Goal: Task Accomplishment & Management: Manage account settings

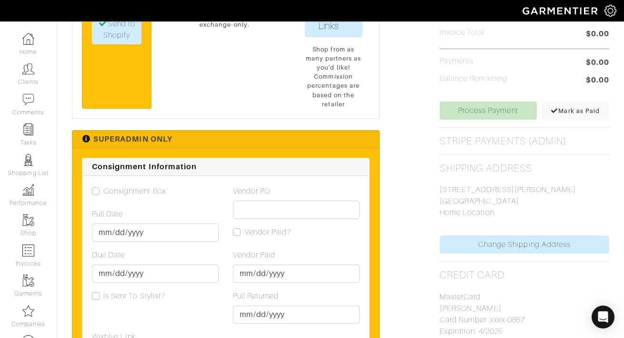
scroll to position [367, 0]
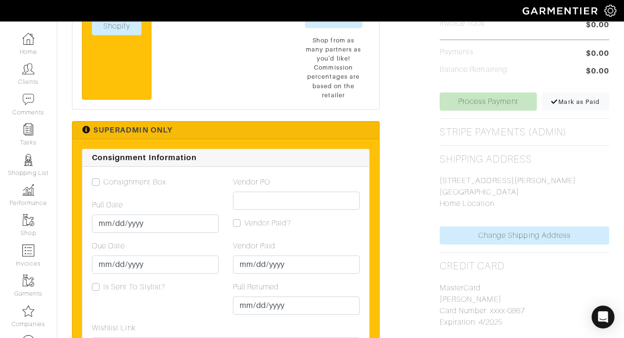
click at [103, 182] on label "Consignment Box" at bounding box center [134, 181] width 63 height 11
click at [92, 182] on input "Consignment Box" at bounding box center [96, 181] width 8 height 10
checkbox input "true"
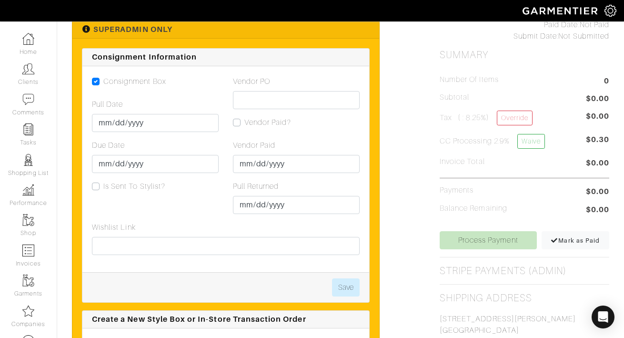
scroll to position [476, 0]
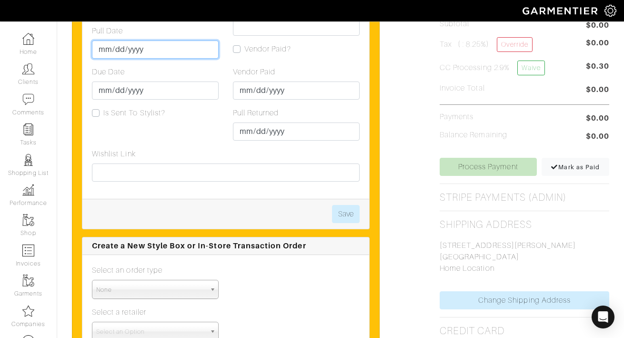
click at [101, 53] on input "Pull Date" at bounding box center [155, 49] width 127 height 18
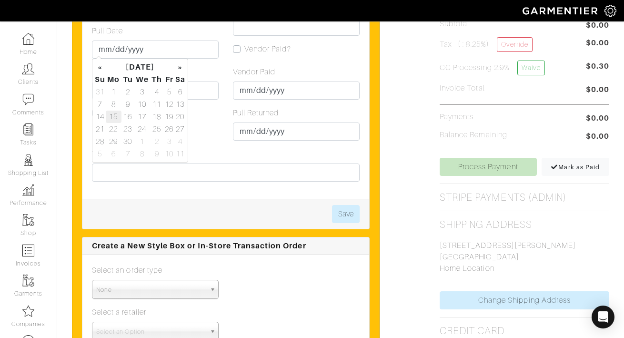
click at [115, 118] on td "15" at bounding box center [114, 117] width 16 height 12
type input "[DATE]"
click at [211, 125] on div "Consignment Box Pull Date 2025-09-15 Due Date Is Sent To Stylist?" at bounding box center [155, 75] width 141 height 146
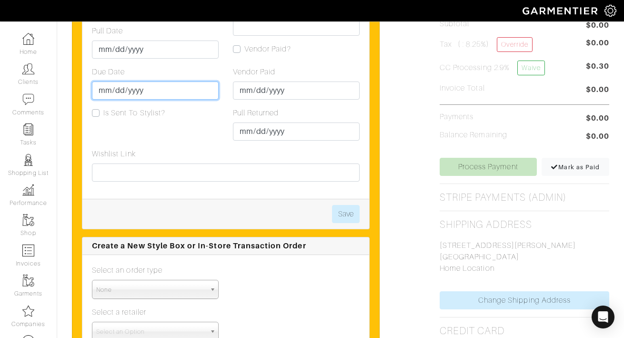
click at [107, 92] on input "Due Date" at bounding box center [155, 90] width 127 height 18
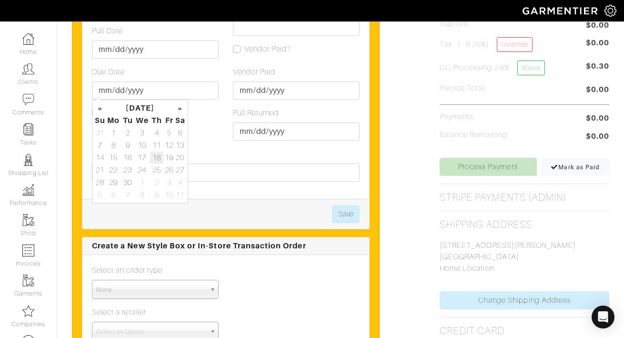
click at [151, 160] on td "18" at bounding box center [156, 157] width 13 height 12
type input "[DATE]"
click at [349, 211] on button "Save" at bounding box center [346, 214] width 28 height 18
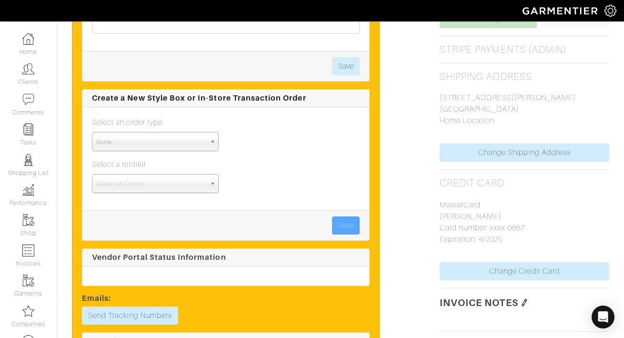
scroll to position [637, 0]
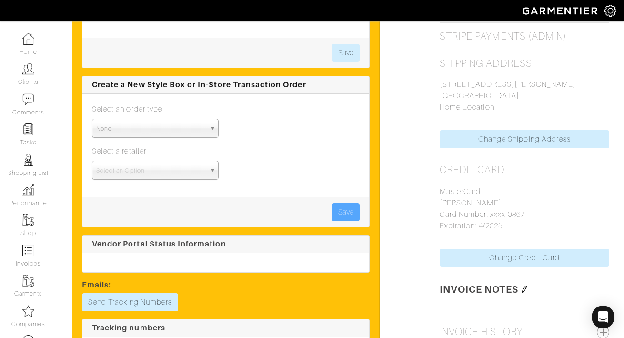
click at [187, 127] on span "None" at bounding box center [151, 128] width 110 height 19
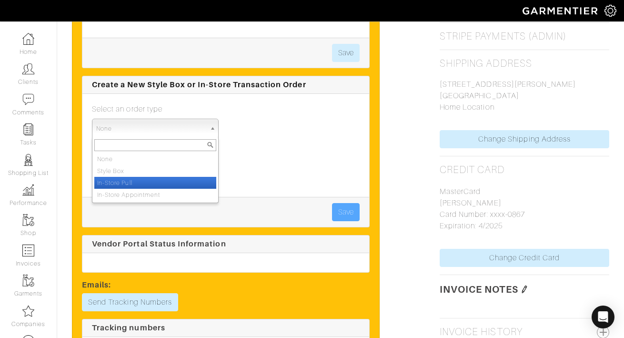
click at [182, 183] on li "In-Store Pull" at bounding box center [155, 183] width 122 height 12
select select "in_store_pull"
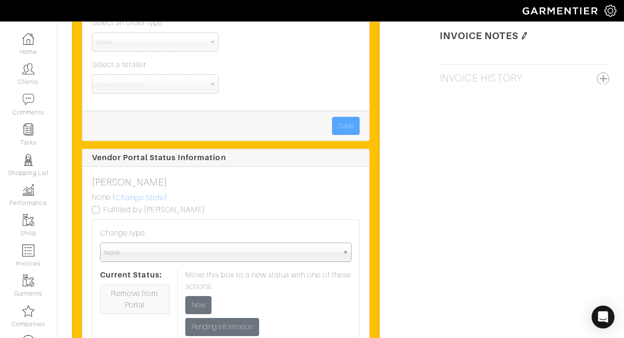
scroll to position [957, 0]
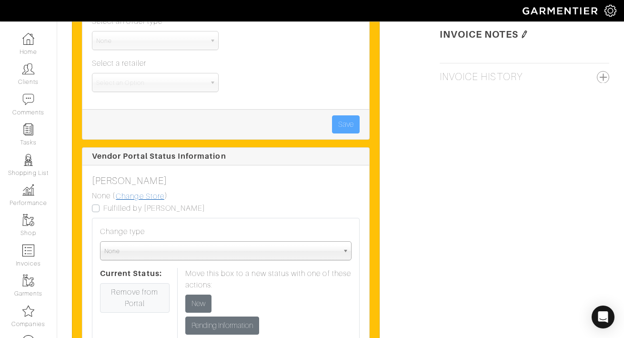
click at [133, 190] on link "Change Store" at bounding box center [140, 196] width 50 height 12
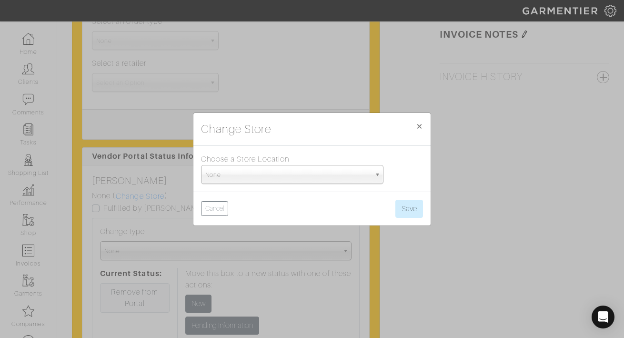
click at [243, 176] on span "None" at bounding box center [287, 174] width 165 height 19
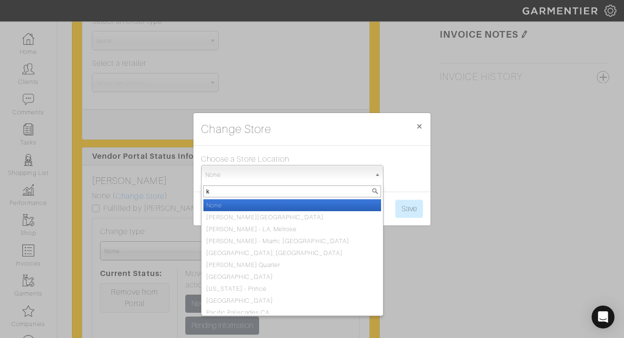
type input "kn"
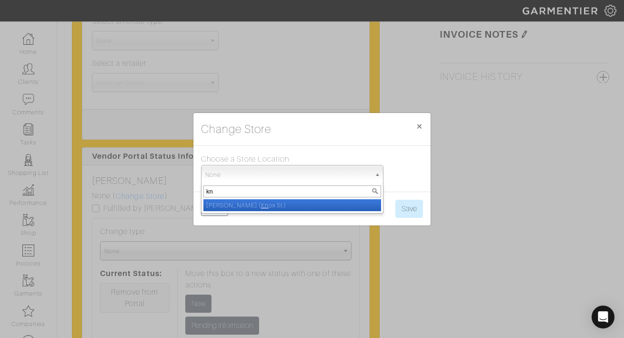
select select "8"
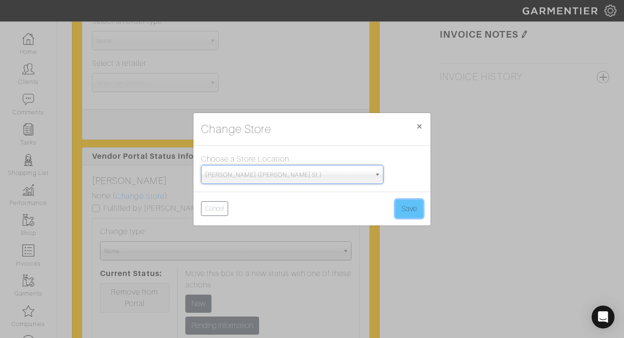
click at [395, 209] on button "Save" at bounding box center [409, 209] width 28 height 18
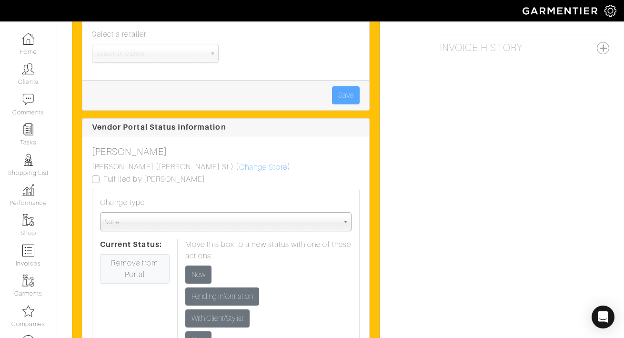
scroll to position [987, 0]
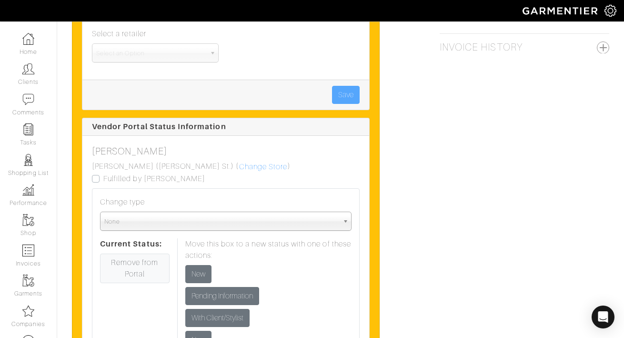
click at [180, 212] on span "None" at bounding box center [221, 221] width 234 height 19
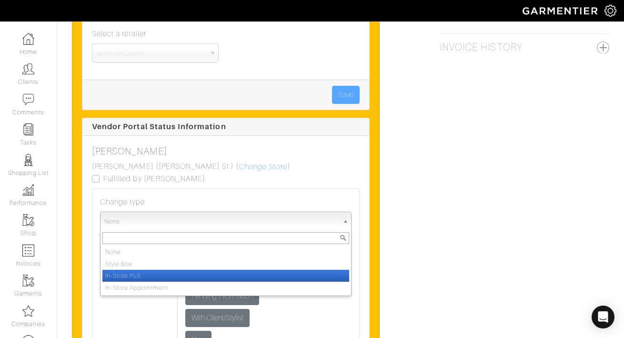
click at [164, 270] on li "In-Store Pull" at bounding box center [225, 276] width 247 height 12
select select "in_store_pull"
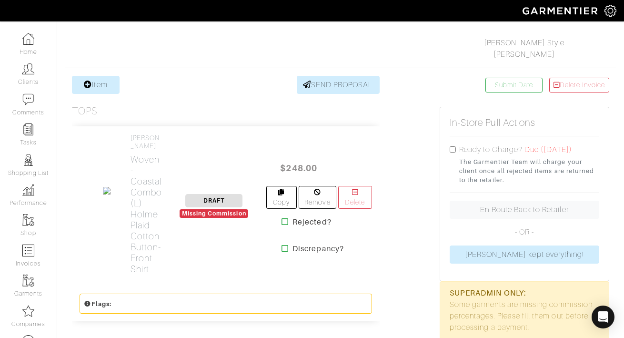
scroll to position [143, 0]
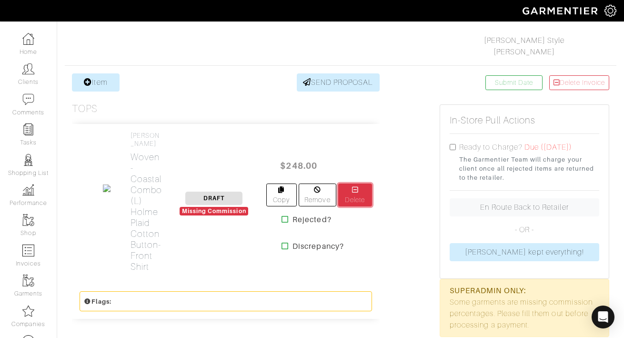
click at [361, 197] on link "Delete" at bounding box center [354, 194] width 33 height 23
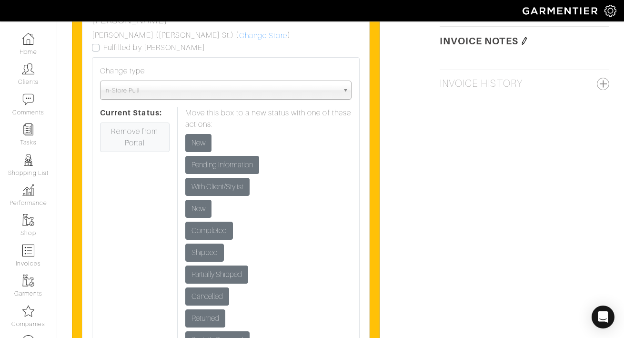
scroll to position [886, 0]
click at [196, 136] on input "New" at bounding box center [198, 142] width 26 height 18
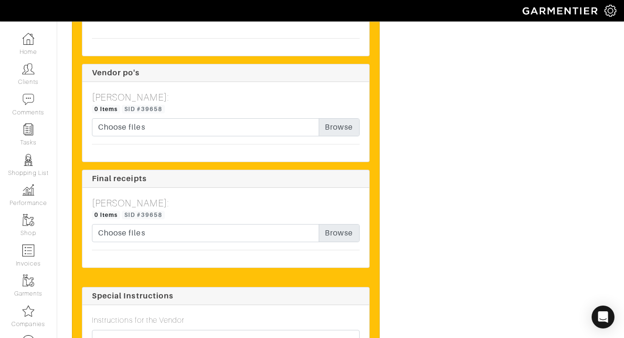
scroll to position [1654, 0]
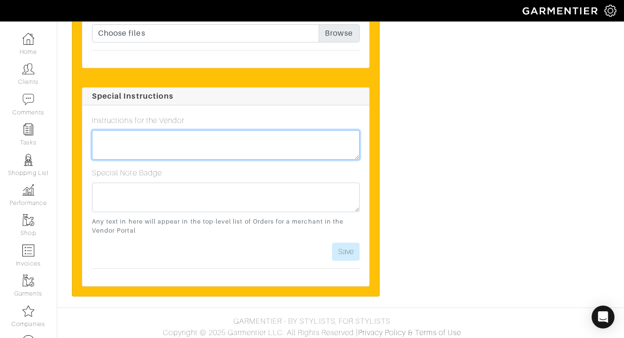
click at [232, 141] on textarea at bounding box center [226, 145] width 268 height 30
type textarea "In-Store Pull: Ashley L, 9/15 @ 12:30pm"
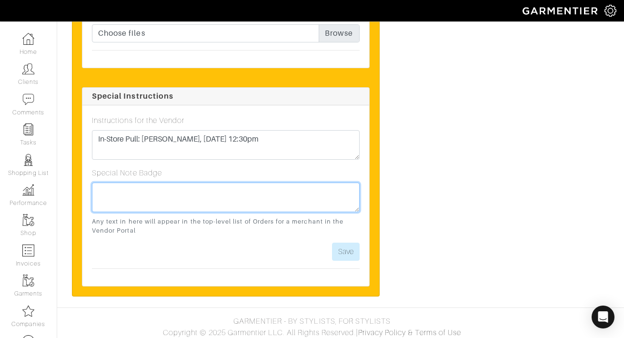
paste textarea "In-Store Pull: Ashley L, 9/15 @ 12:30pm"
type textarea "In-Store Pull: Ashley L, 9/15 @ 12:30pm"
click at [350, 242] on button "Save" at bounding box center [346, 251] width 28 height 18
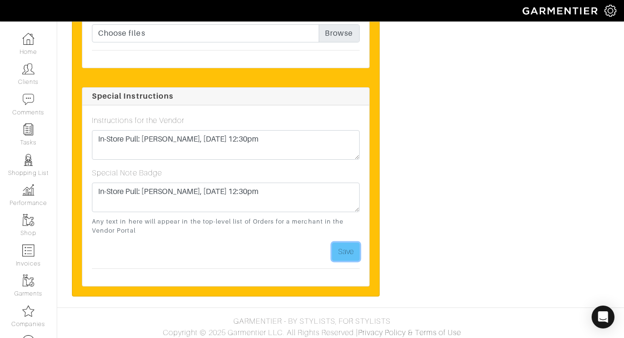
click at [344, 242] on button "Save" at bounding box center [346, 251] width 28 height 18
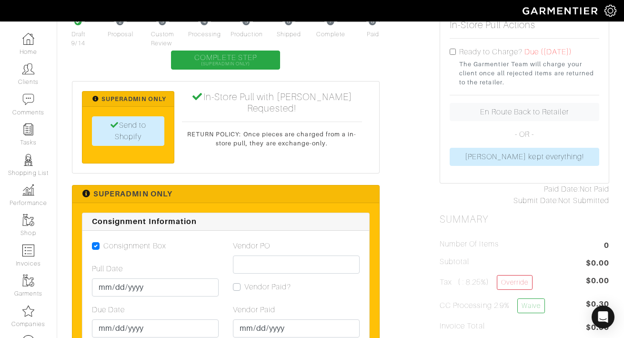
scroll to position [0, 0]
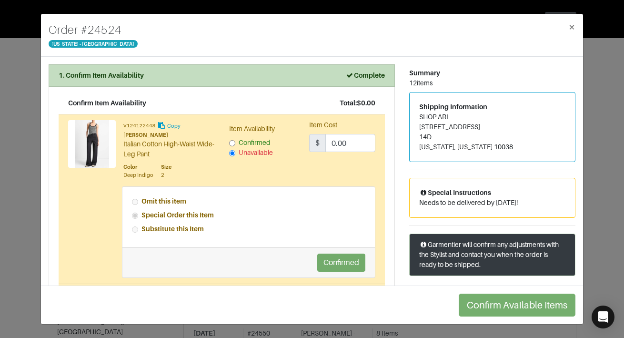
scroll to position [9, 0]
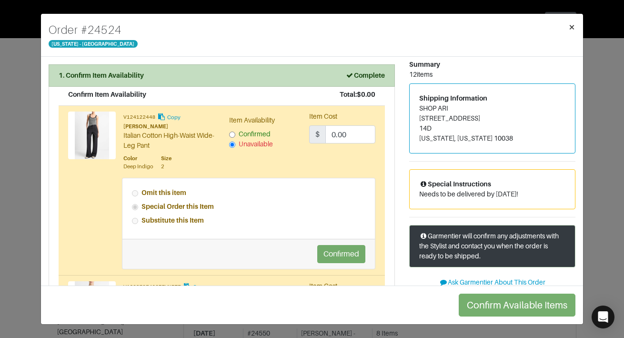
click at [570, 29] on span "×" at bounding box center [571, 26] width 7 height 13
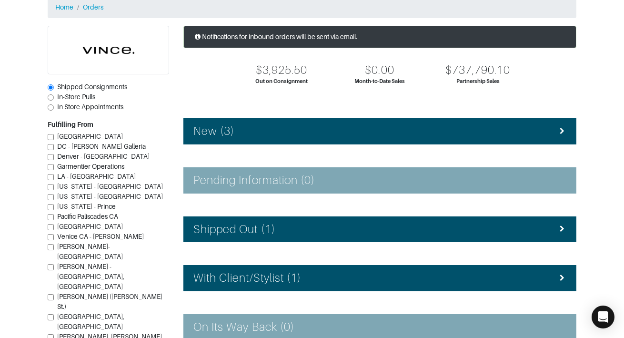
scroll to position [57, 0]
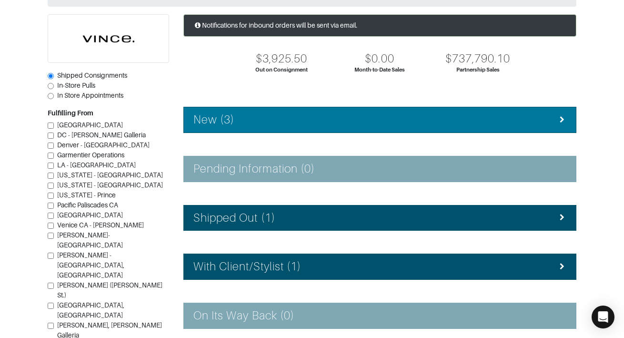
click at [260, 121] on div "New (3)" at bounding box center [379, 120] width 373 height 14
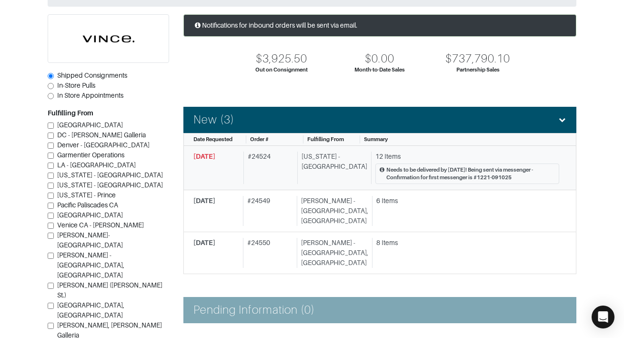
click at [256, 175] on div "# 24524" at bounding box center [268, 167] width 50 height 33
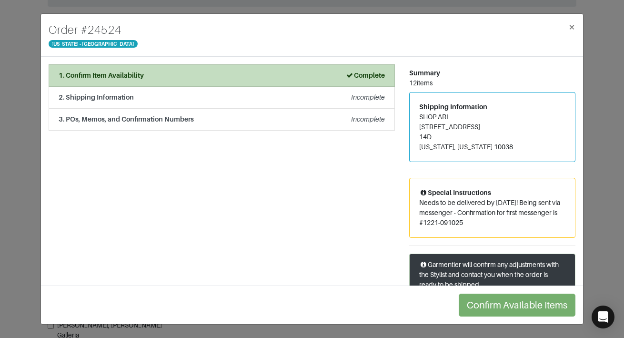
scroll to position [66, 0]
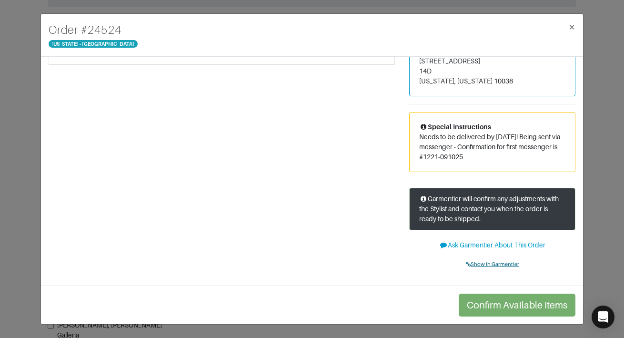
click at [476, 262] on span "Show in Garmentier" at bounding box center [492, 264] width 53 height 6
click at [573, 26] on span "×" at bounding box center [571, 26] width 7 height 13
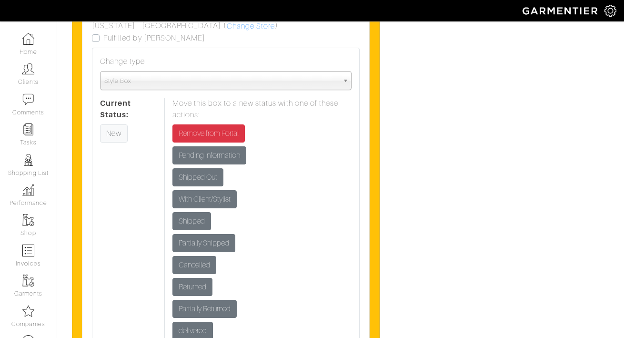
scroll to position [3533, 0]
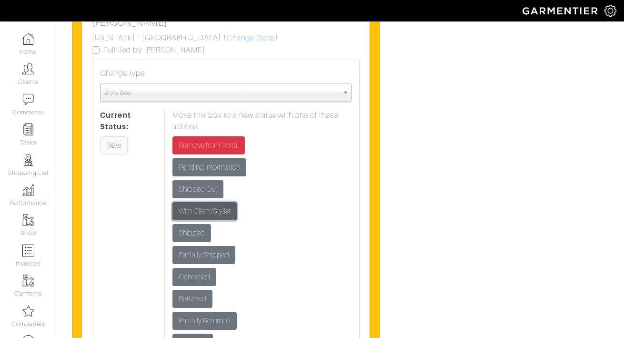
click at [225, 202] on input "With Client/Stylist" at bounding box center [204, 211] width 64 height 18
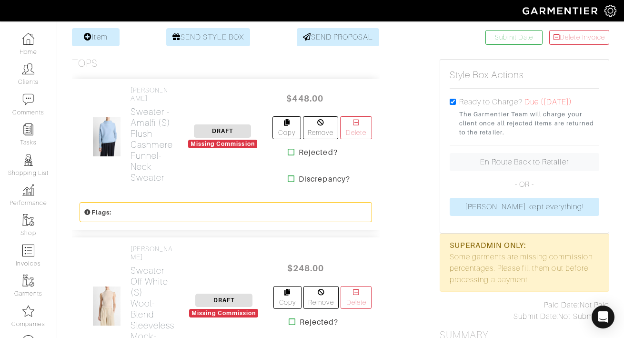
scroll to position [187, 0]
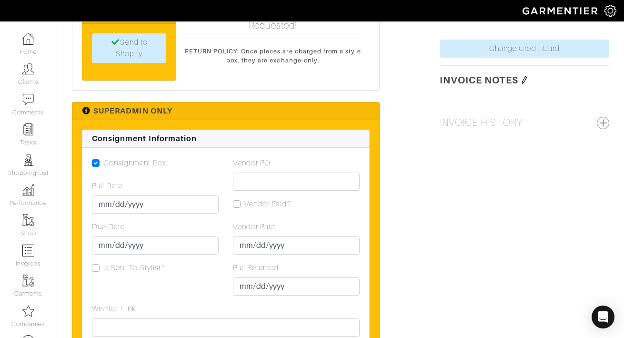
scroll to position [915, 0]
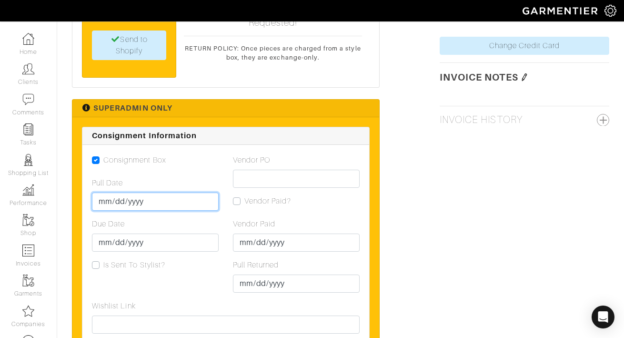
click at [101, 192] on input "Pull Date" at bounding box center [155, 201] width 127 height 18
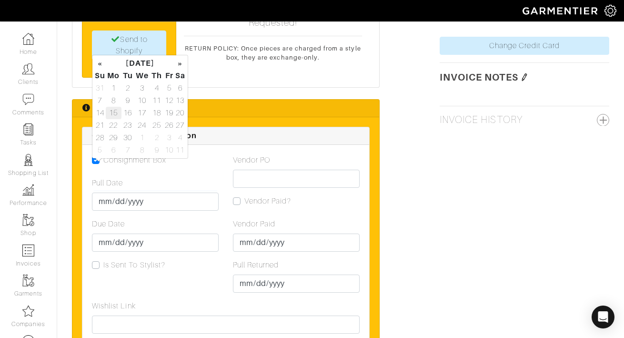
click at [116, 115] on td "15" at bounding box center [114, 113] width 16 height 12
type input "[DATE]"
click at [102, 233] on input "Due Date" at bounding box center [155, 242] width 127 height 18
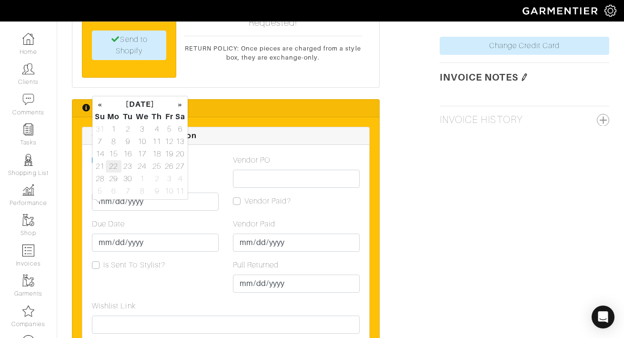
click at [115, 165] on td "22" at bounding box center [114, 166] width 16 height 12
type input "[DATE]"
click at [158, 251] on div "Consignment Box Pull Date [DATE] Due Date [DATE] Is Sent To Stylist?" at bounding box center [155, 227] width 141 height 146
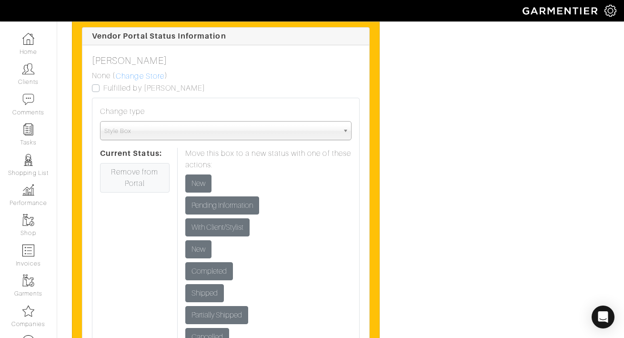
scroll to position [1436, 0]
click at [156, 70] on link "Change Store" at bounding box center [140, 76] width 50 height 12
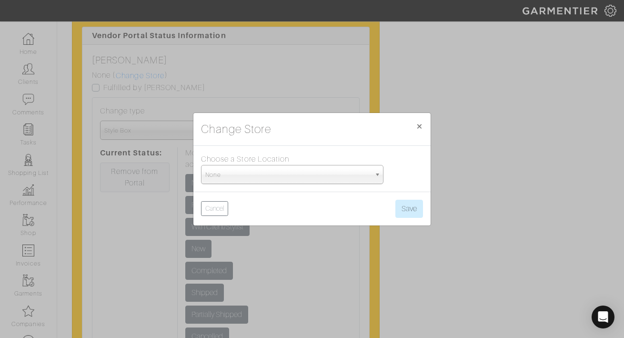
click at [226, 174] on span "None" at bounding box center [287, 174] width 165 height 19
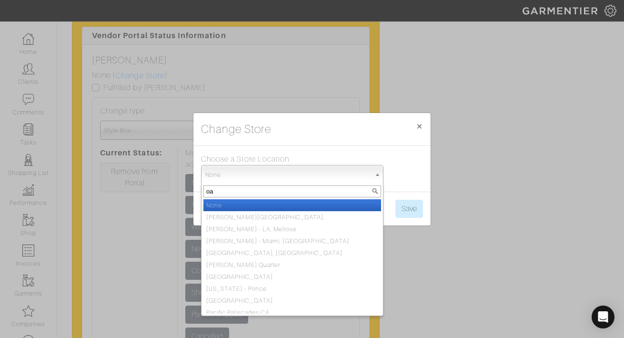
type input "oak"
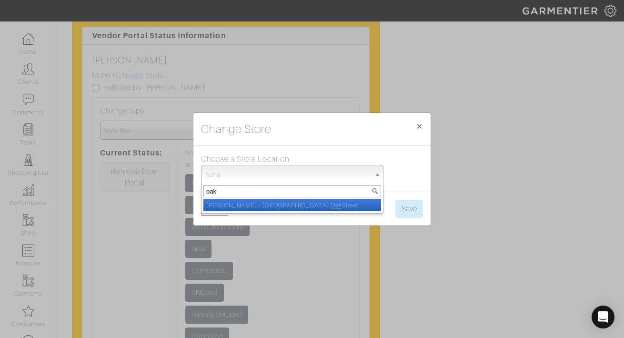
select select "5"
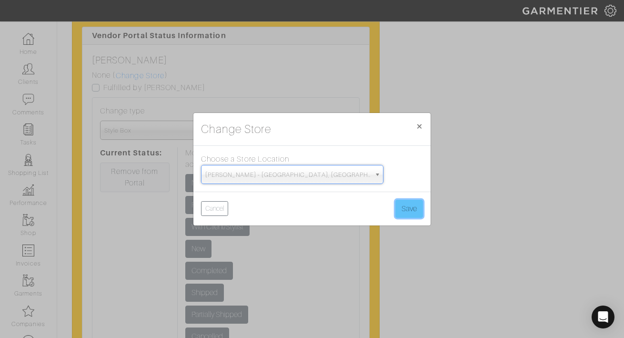
click at [422, 209] on button "Save" at bounding box center [409, 209] width 28 height 18
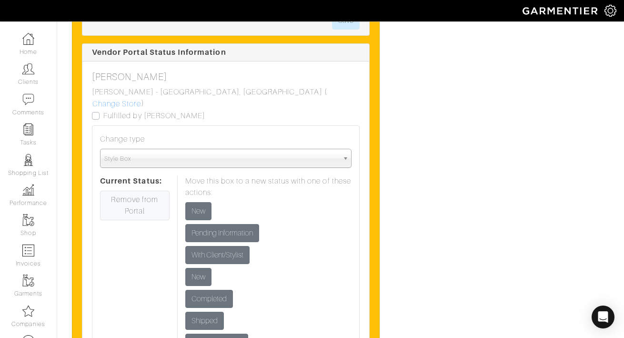
scroll to position [1422, 0]
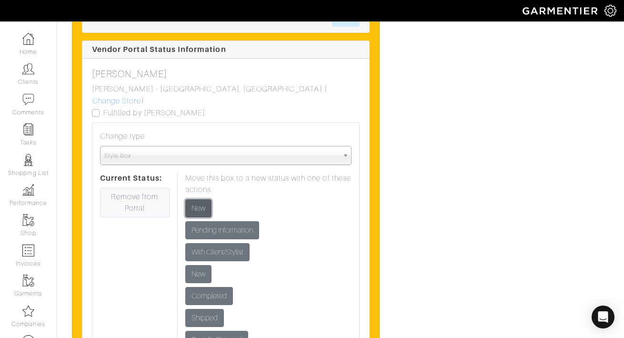
click at [191, 199] on input "New" at bounding box center [198, 208] width 26 height 18
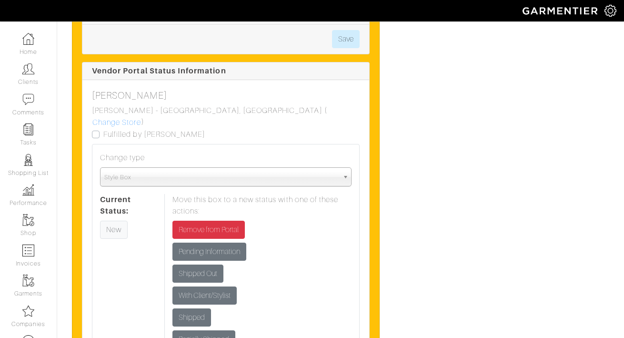
scroll to position [1415, 0]
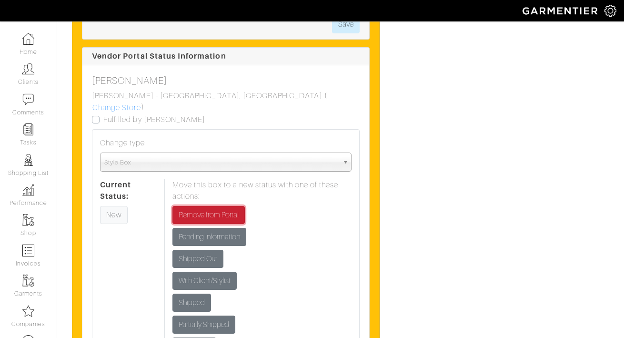
click at [193, 206] on input "Remove from Portal" at bounding box center [208, 215] width 72 height 18
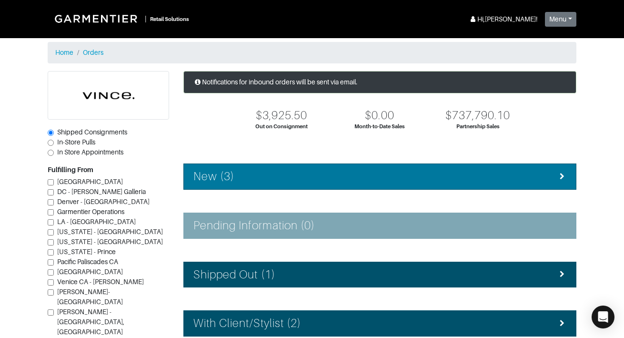
click at [214, 177] on h4 "New (3)" at bounding box center [213, 177] width 41 height 14
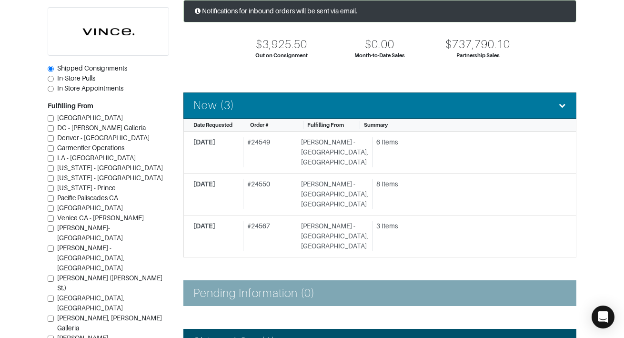
scroll to position [76, 0]
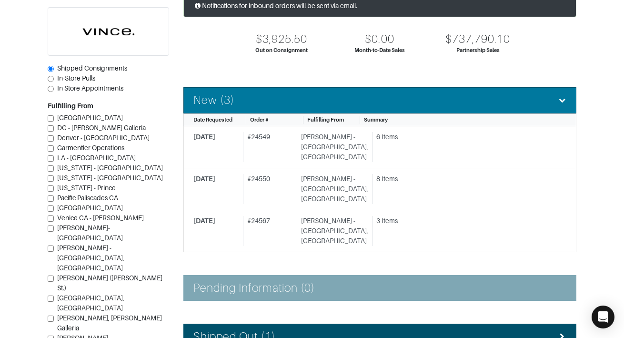
click at [214, 177] on div "[DATE]" at bounding box center [216, 189] width 46 height 30
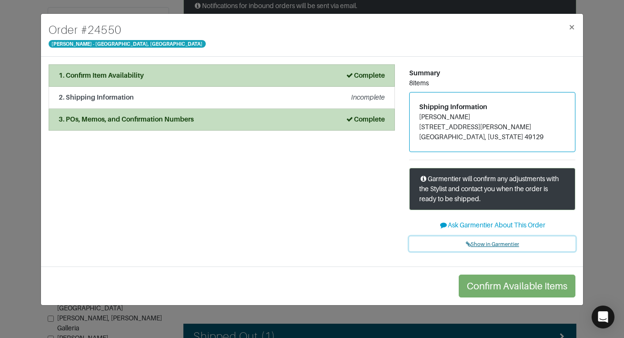
click at [486, 245] on span "Show in Garmentier" at bounding box center [492, 244] width 53 height 6
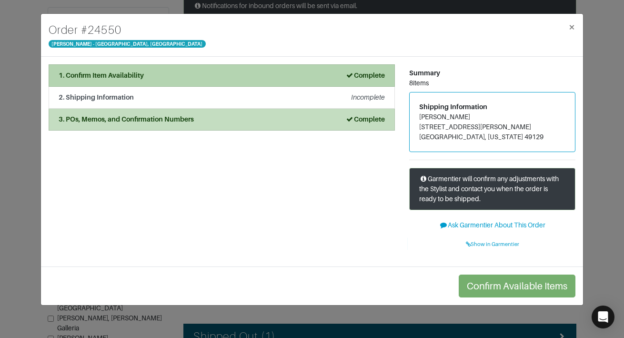
click at [190, 67] on li "1. Confirm Item Availability Complete" at bounding box center [222, 75] width 346 height 22
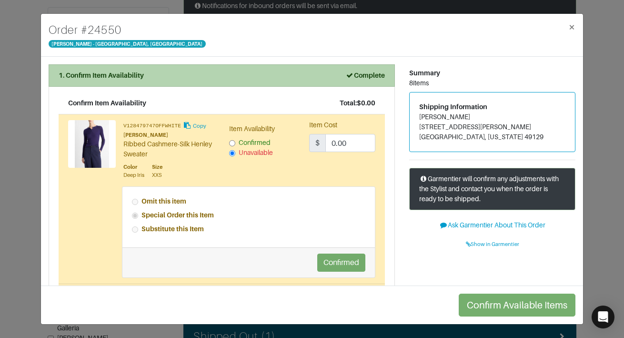
click at [190, 67] on li "1. Confirm Item Availability Complete" at bounding box center [222, 75] width 346 height 22
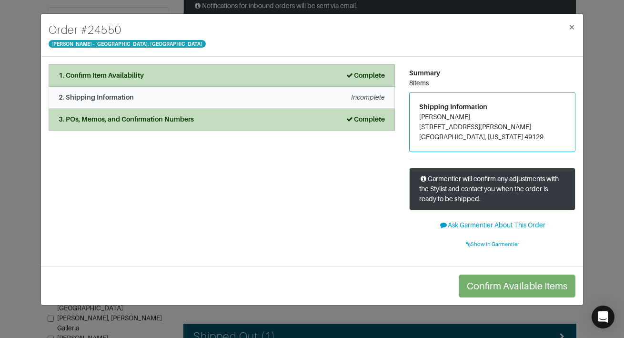
click at [177, 103] on li "2. Shipping Information Incomplete" at bounding box center [222, 98] width 346 height 22
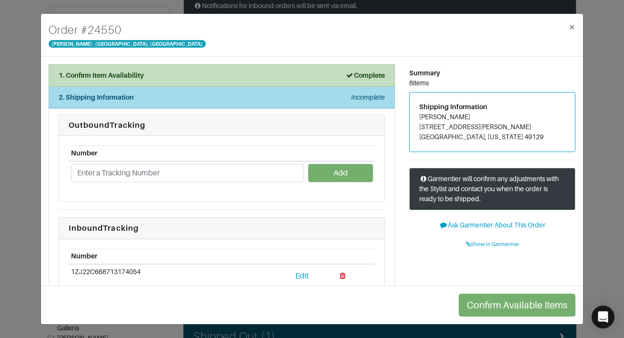
click at [177, 103] on li "2. Shipping Information Incomplete" at bounding box center [222, 98] width 346 height 22
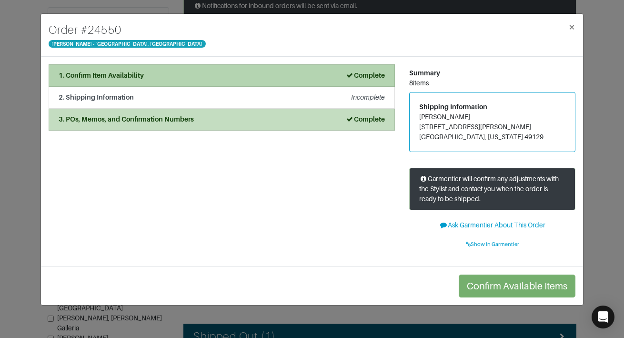
click at [189, 82] on li "1. Confirm Item Availability Complete" at bounding box center [222, 75] width 346 height 22
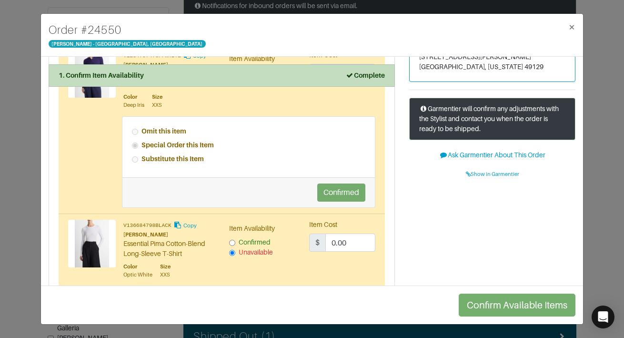
scroll to position [60, 0]
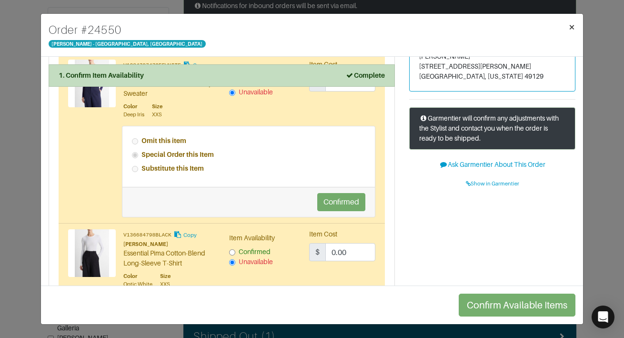
click at [569, 23] on span "×" at bounding box center [571, 26] width 7 height 13
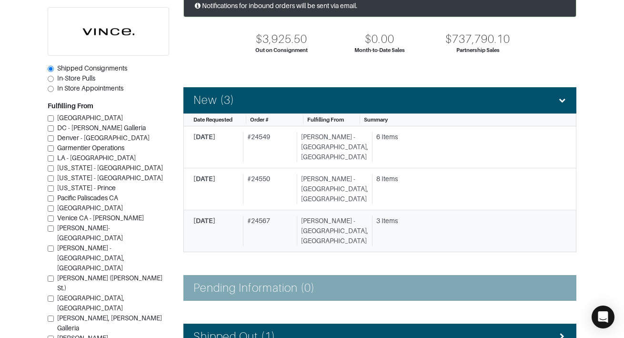
click at [302, 216] on div "[PERSON_NAME] - [GEOGRAPHIC_DATA], [GEOGRAPHIC_DATA]" at bounding box center [332, 231] width 71 height 30
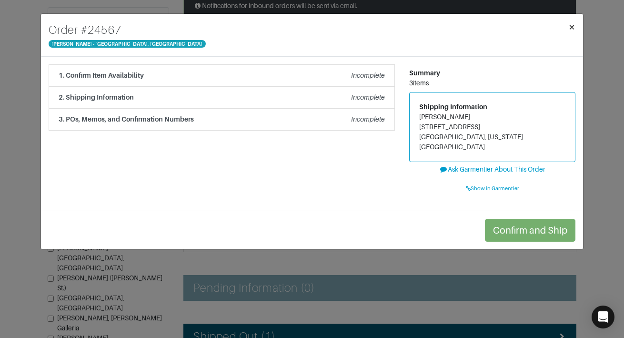
click at [571, 29] on span "×" at bounding box center [571, 26] width 7 height 13
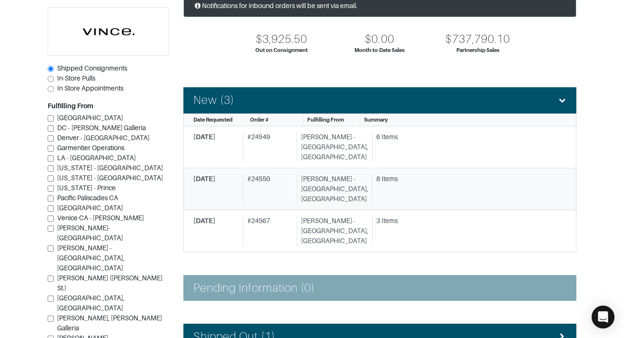
click at [293, 182] on div "# 24550" at bounding box center [268, 189] width 50 height 30
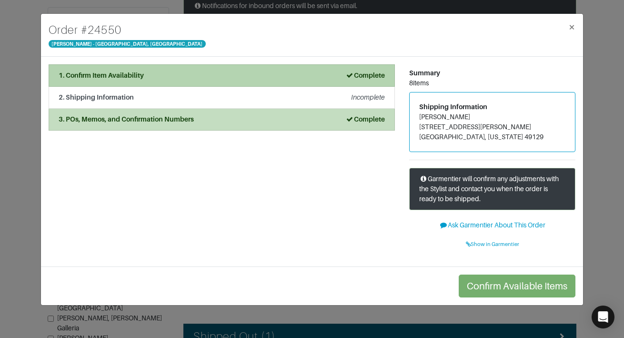
click at [319, 71] on div "1. Confirm Item Availability Complete" at bounding box center [222, 76] width 326 height 10
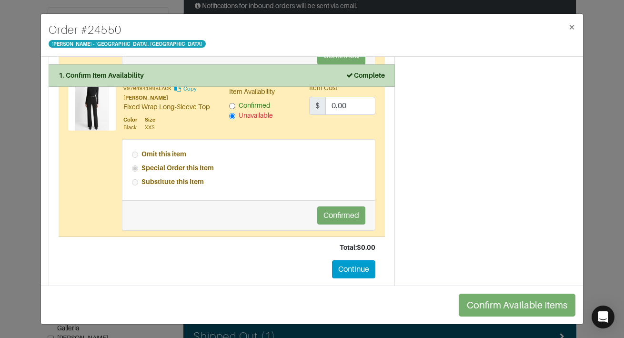
scroll to position [1289, 0]
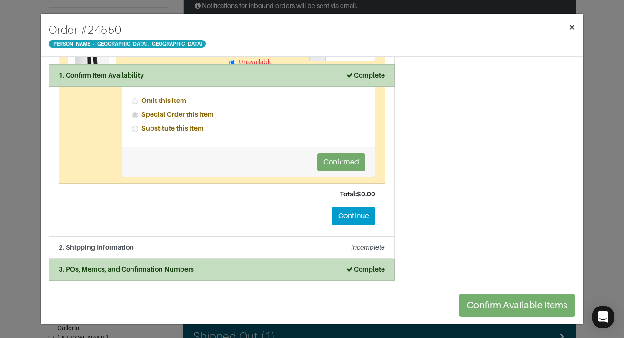
click at [572, 28] on span "×" at bounding box center [571, 26] width 7 height 13
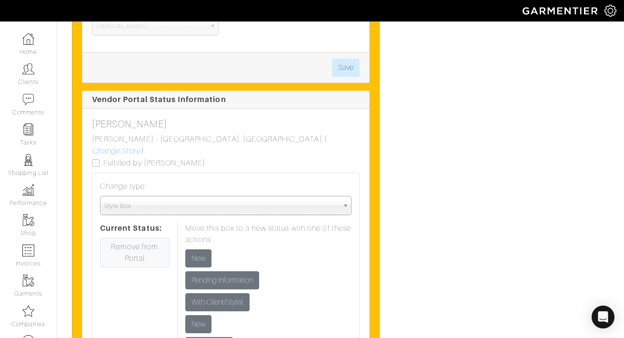
scroll to position [1370, 0]
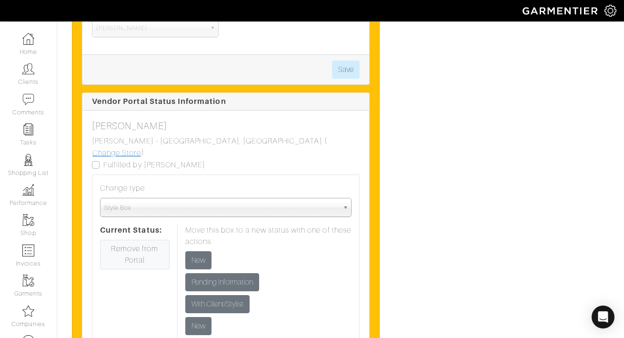
click at [141, 147] on link "Change Store" at bounding box center [117, 153] width 50 height 12
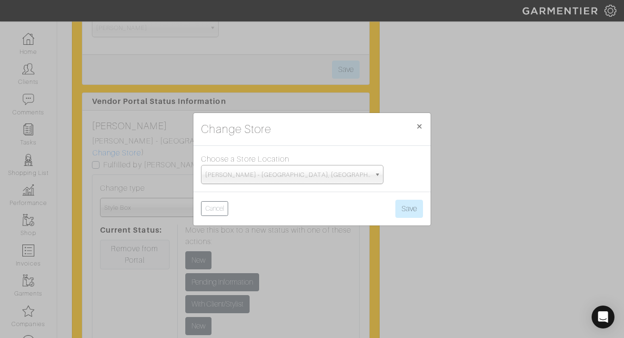
click at [219, 180] on span "[PERSON_NAME] - [GEOGRAPHIC_DATA], [GEOGRAPHIC_DATA]" at bounding box center [287, 174] width 165 height 19
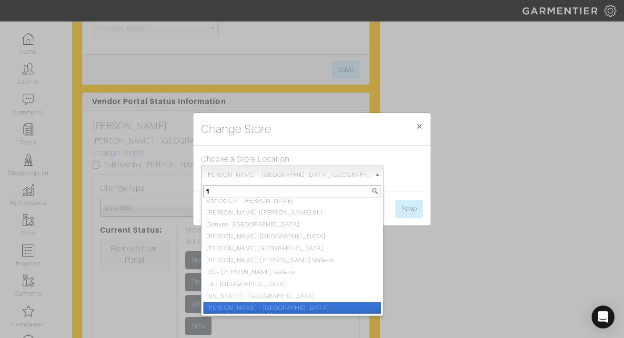
scroll to position [0, 0]
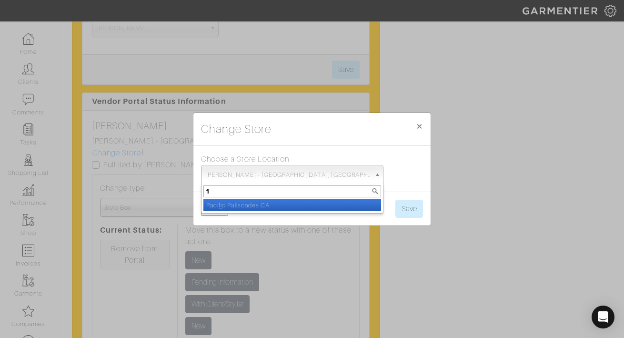
type input "f"
type input "5"
select select "93"
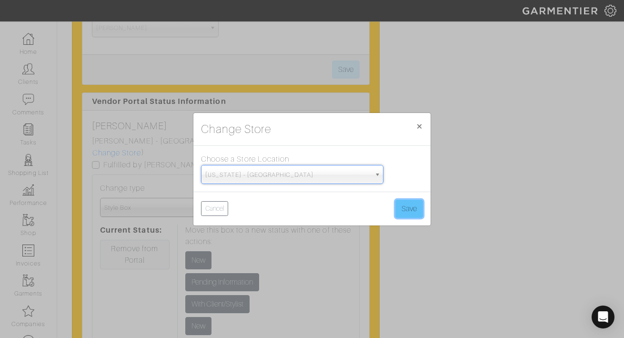
click at [408, 209] on button "Save" at bounding box center [409, 209] width 28 height 18
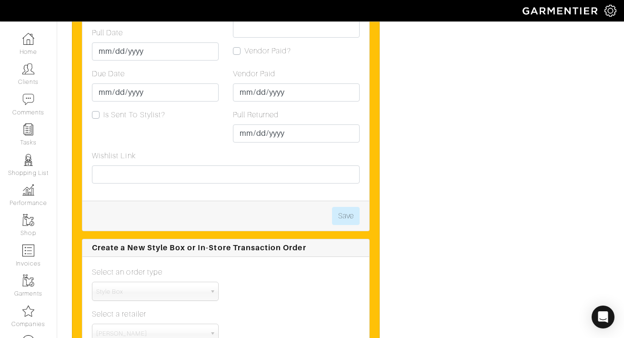
scroll to position [1175, 0]
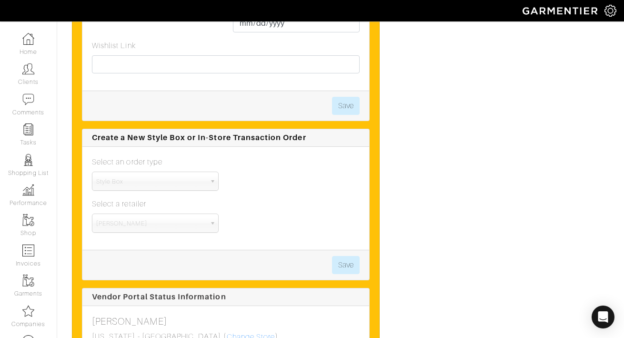
click at [153, 156] on label "Select an order type" at bounding box center [127, 161] width 71 height 11
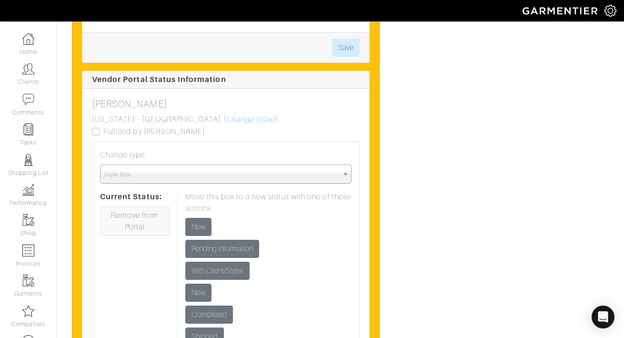
scroll to position [1395, 0]
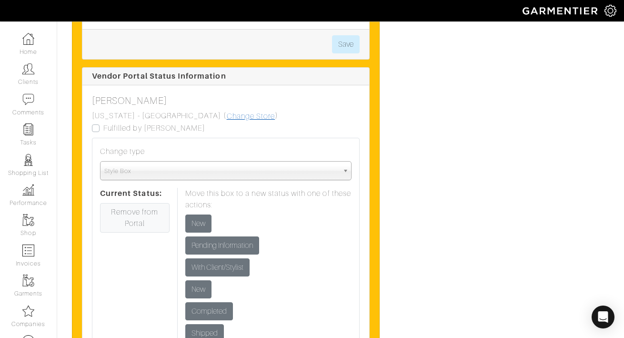
click at [226, 110] on link "Change Store" at bounding box center [251, 116] width 50 height 12
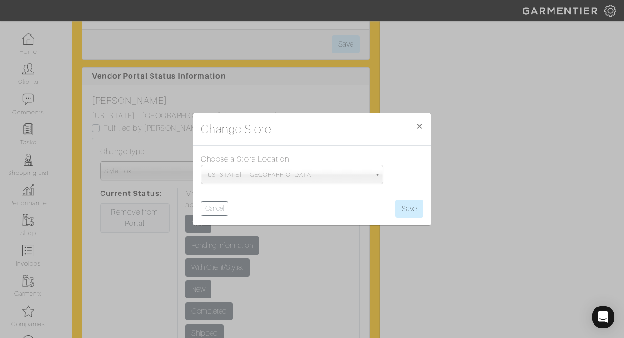
click at [212, 167] on span "[US_STATE] - [GEOGRAPHIC_DATA]" at bounding box center [287, 174] width 165 height 19
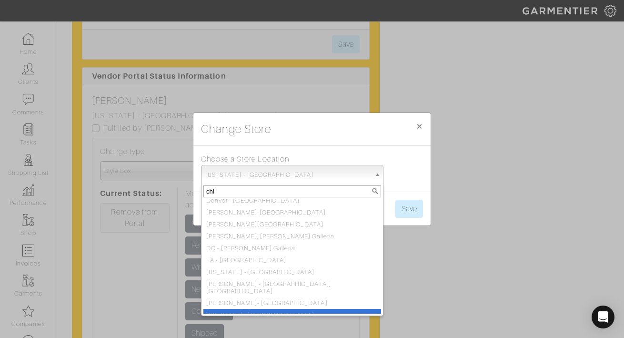
scroll to position [0, 0]
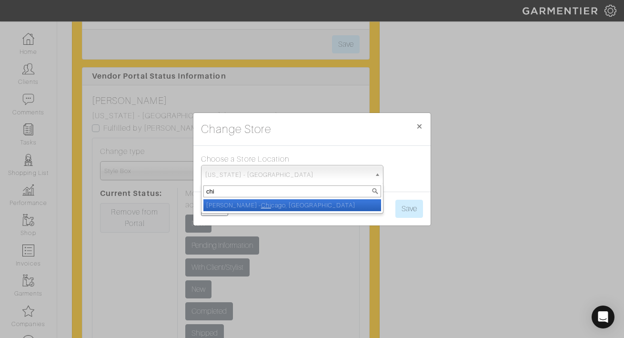
type input "chic"
select select "5"
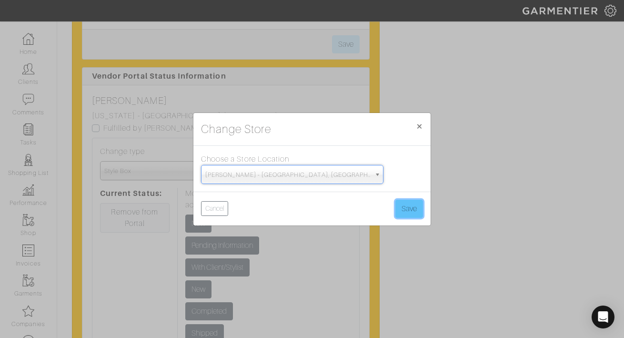
click at [407, 206] on button "Save" at bounding box center [409, 209] width 28 height 18
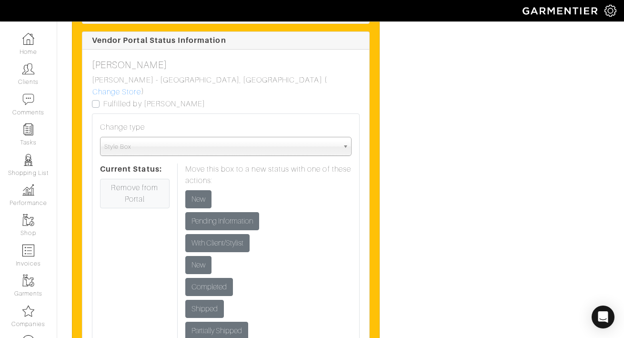
scroll to position [1421, 0]
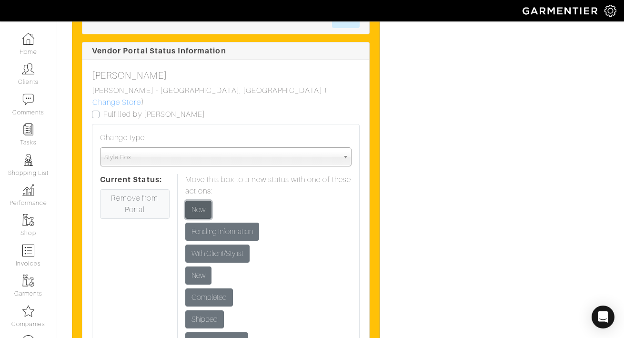
click at [200, 201] on input "New" at bounding box center [198, 210] width 26 height 18
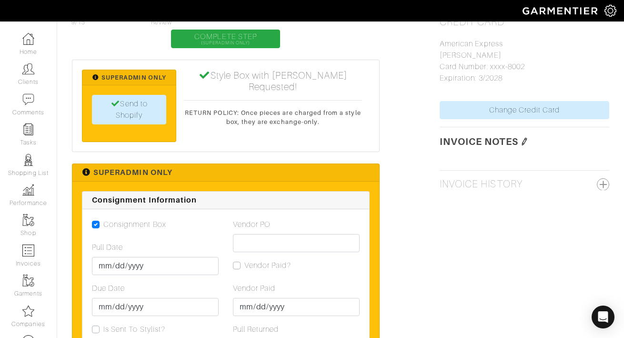
scroll to position [801, 0]
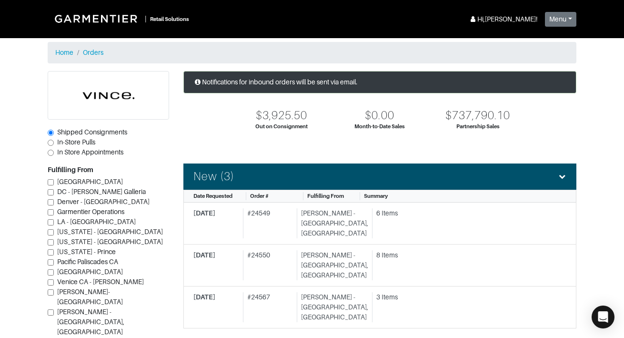
scroll to position [76, 0]
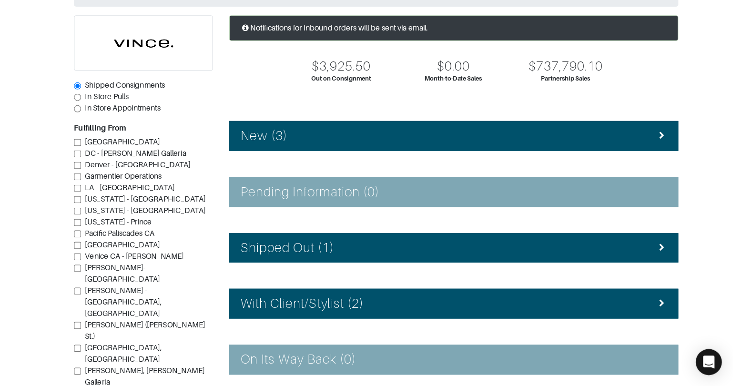
scroll to position [69, 0]
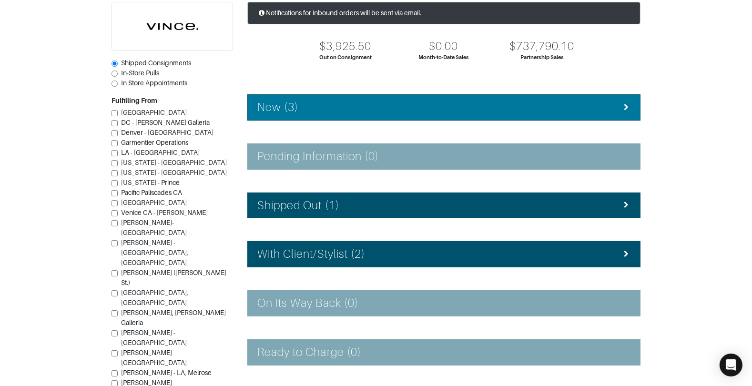
click at [327, 114] on li "New (3)" at bounding box center [443, 107] width 393 height 26
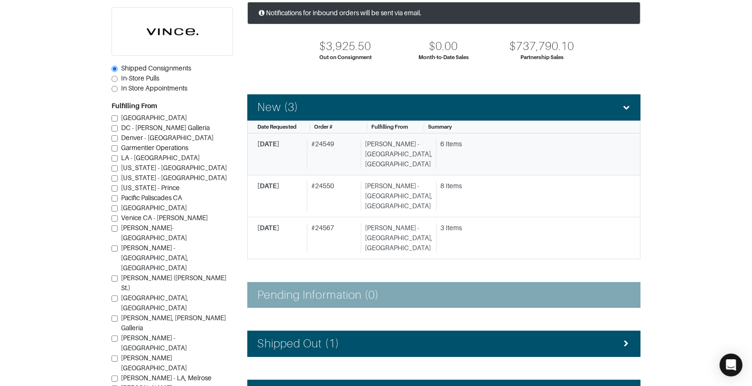
click at [333, 142] on div "# 24549" at bounding box center [332, 154] width 50 height 30
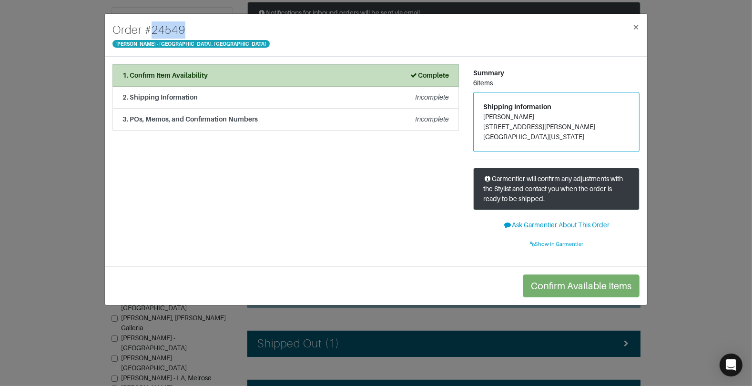
drag, startPoint x: 146, startPoint y: 30, endPoint x: 190, endPoint y: 32, distance: 43.9
click at [190, 32] on div "Order # [GEOGRAPHIC_DATA][PERSON_NAME] ×" at bounding box center [376, 35] width 542 height 43
copy h4 "# 24549"
click at [624, 122] on div "Order # [GEOGRAPHIC_DATA][PERSON_NAME] × 1. Confirm Item Availability Complete …" at bounding box center [376, 193] width 752 height 386
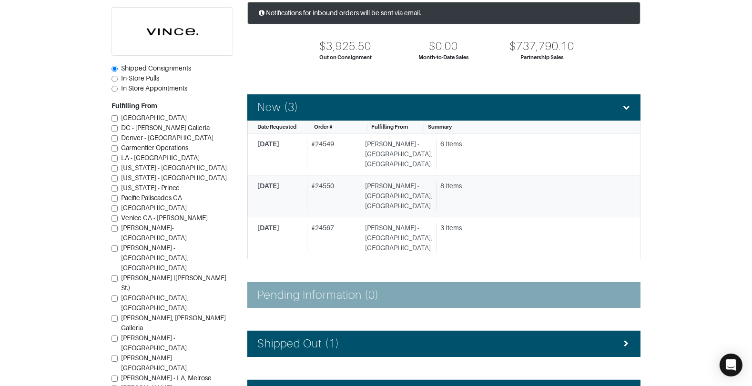
click at [409, 181] on div "[PERSON_NAME] - [GEOGRAPHIC_DATA], [GEOGRAPHIC_DATA]" at bounding box center [396, 196] width 71 height 30
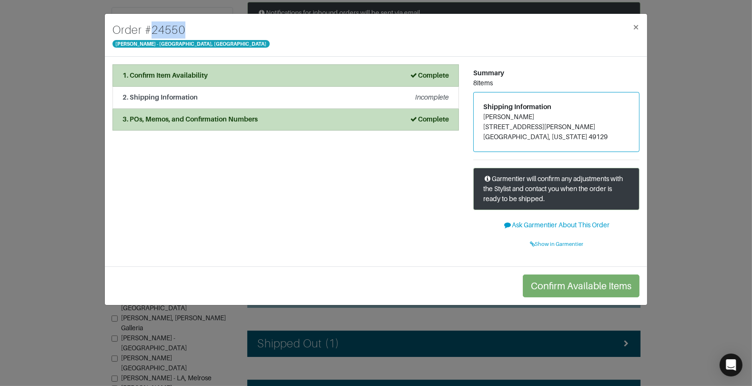
drag, startPoint x: 153, startPoint y: 30, endPoint x: 222, endPoint y: 36, distance: 69.3
click at [222, 36] on div "Order # [GEOGRAPHIC_DATA][PERSON_NAME] ×" at bounding box center [376, 35] width 542 height 43
copy h4 "# 24550"
click at [66, 49] on div "Order # [GEOGRAPHIC_DATA][PERSON_NAME] × 1. Confirm Item Availability Complete …" at bounding box center [376, 193] width 752 height 386
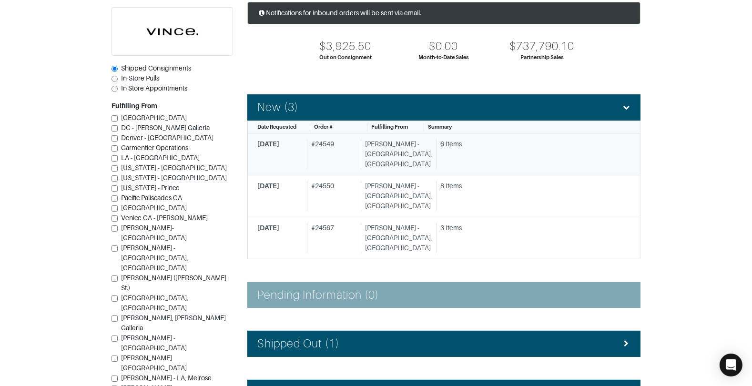
click at [357, 149] on div "# 24549" at bounding box center [332, 154] width 50 height 30
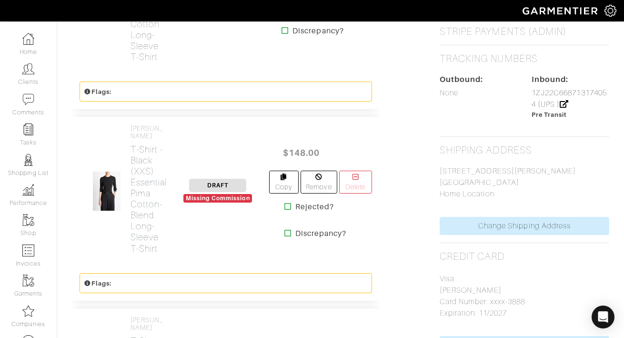
scroll to position [876, 0]
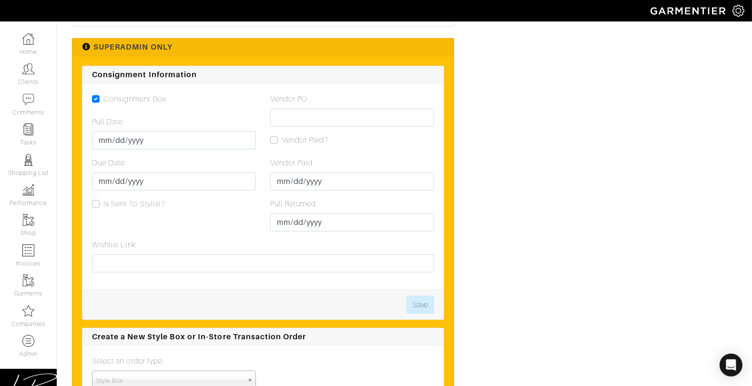
scroll to position [1558, 0]
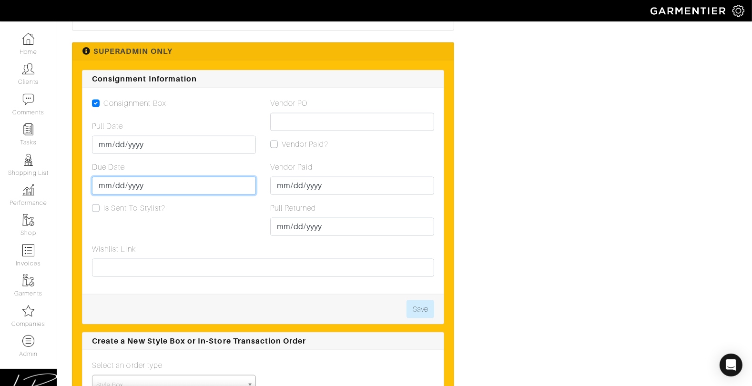
click at [115, 180] on input "2025-09-19" at bounding box center [174, 186] width 164 height 18
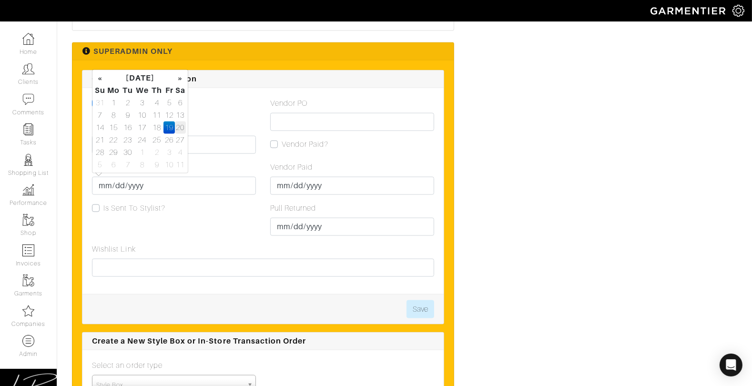
click at [178, 131] on td "20" at bounding box center [180, 127] width 11 height 12
type input "2025-09-20"
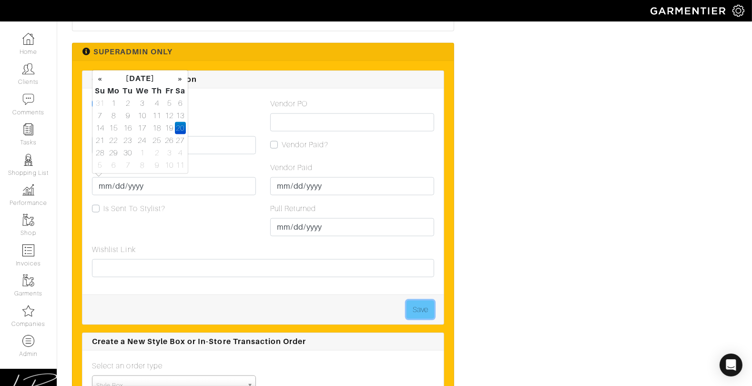
click at [413, 303] on button "Save" at bounding box center [420, 310] width 28 height 18
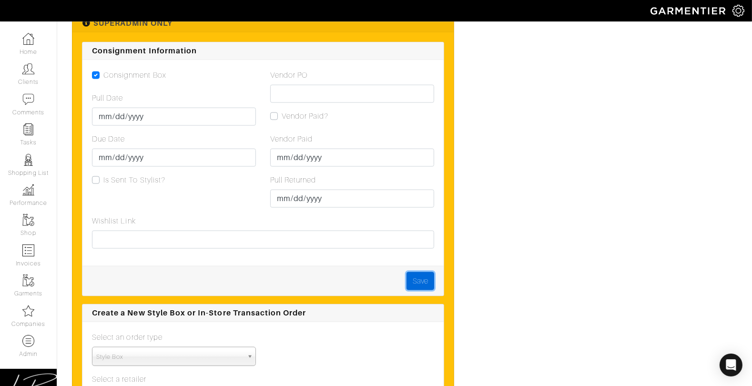
scroll to position [1587, 0]
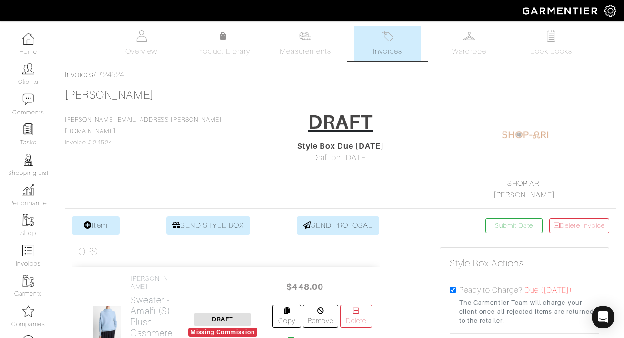
click at [453, 286] on div "Ready to Charge? Due (09/15/2025) The Garmentier Team will charge your client o…" at bounding box center [525, 304] width 150 height 41
click at [451, 290] on input "checkbox" at bounding box center [453, 290] width 6 height 6
checkbox input "false"
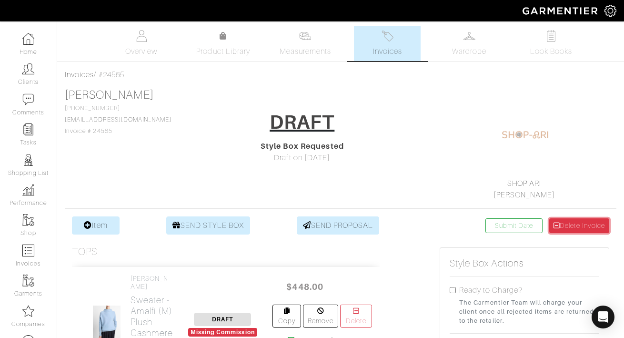
click at [576, 221] on link "Delete Invoice" at bounding box center [579, 225] width 60 height 15
